Goal: Contribute content: Contribute content

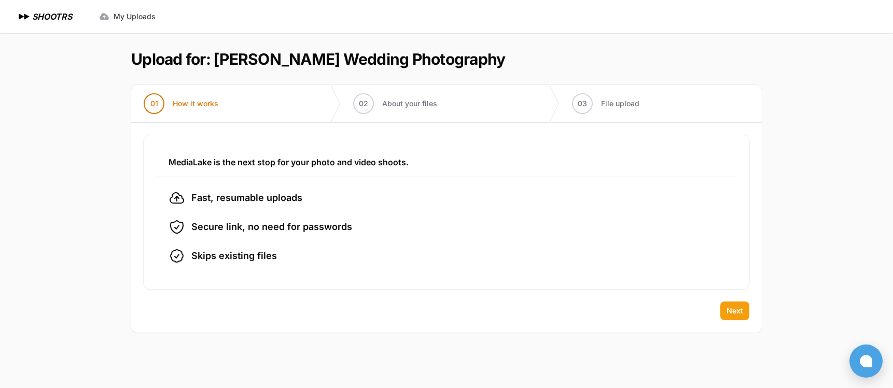
click at [731, 308] on span "Next" at bounding box center [735, 311] width 17 height 10
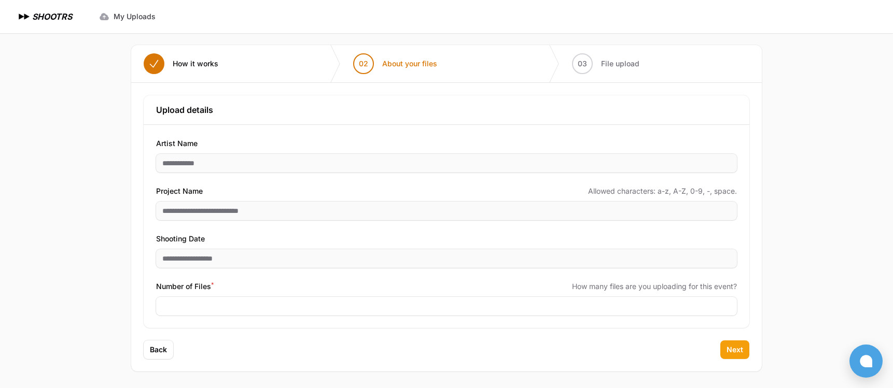
click at [735, 355] on button "Next" at bounding box center [734, 350] width 29 height 19
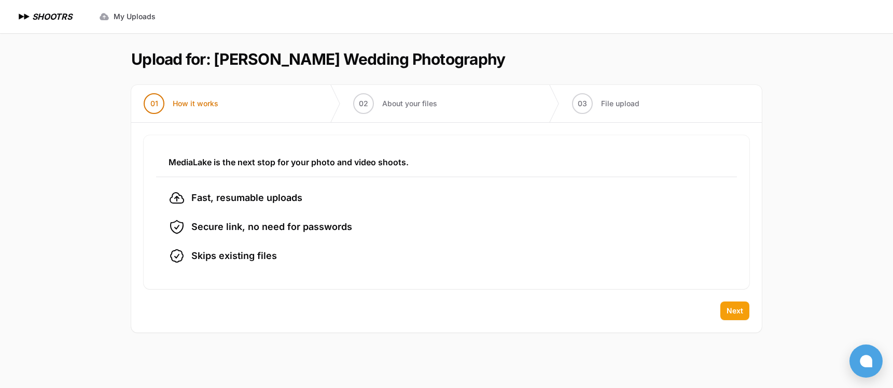
click at [731, 312] on span "Next" at bounding box center [735, 311] width 17 height 10
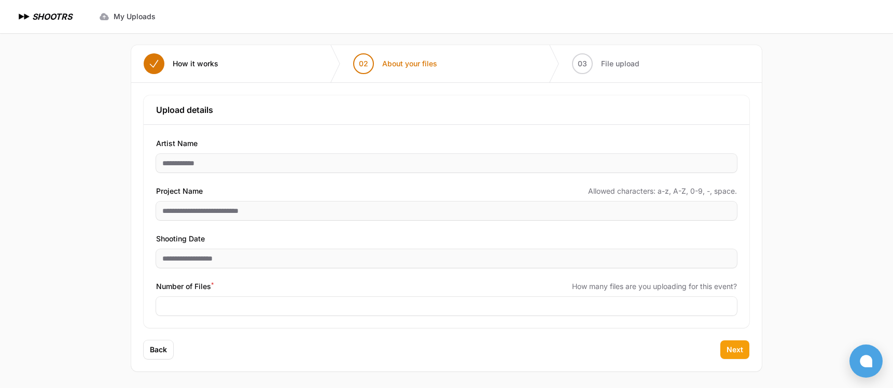
click at [730, 348] on span "Next" at bounding box center [735, 350] width 17 height 10
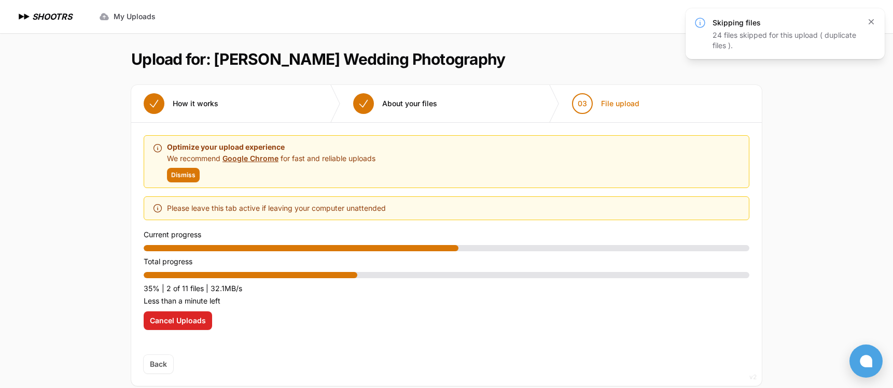
click at [871, 23] on icon "button" at bounding box center [871, 22] width 10 height 10
